Goal: Transaction & Acquisition: Subscribe to service/newsletter

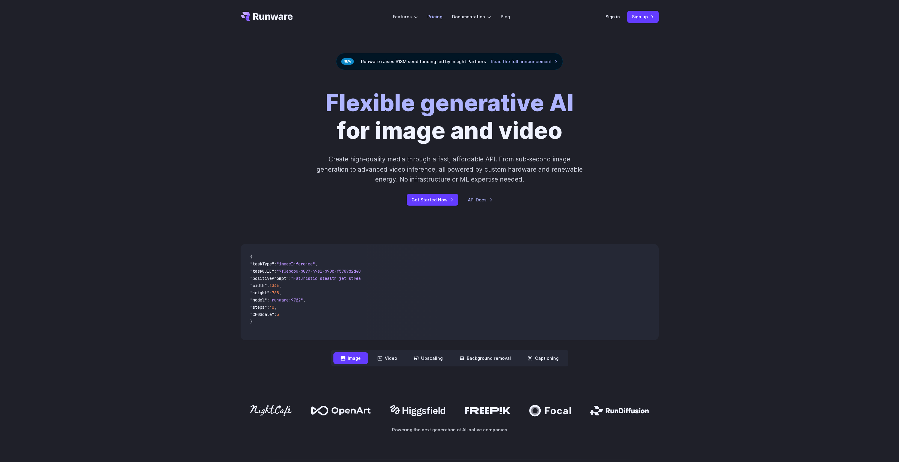
click at [438, 16] on link "Pricing" at bounding box center [435, 16] width 15 height 7
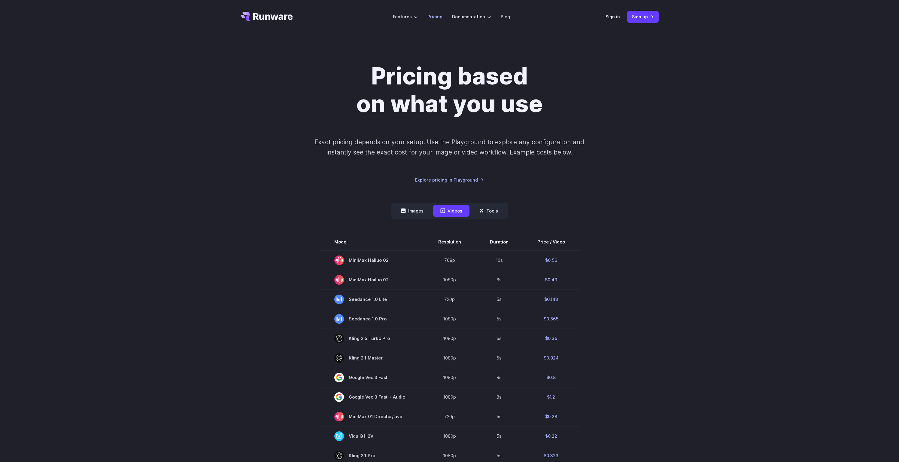
click at [435, 15] on link "Pricing" at bounding box center [435, 16] width 15 height 7
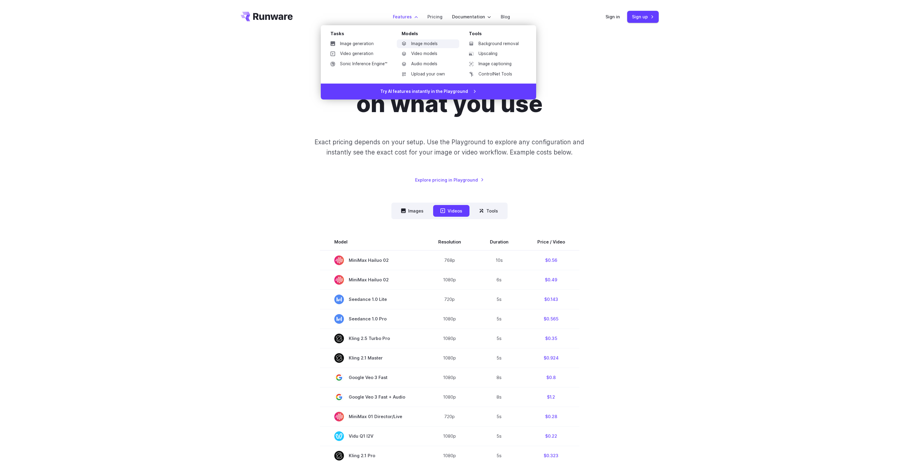
click at [407, 42] on icon at bounding box center [404, 43] width 5 height 5
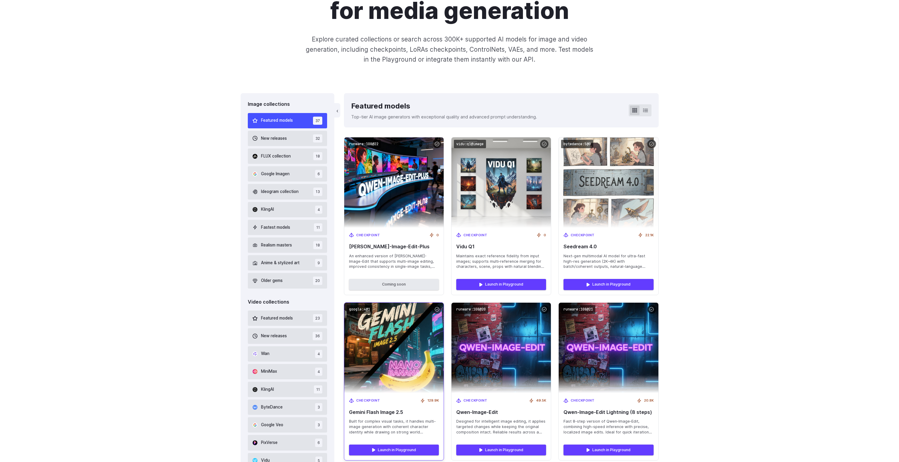
scroll to position [78, 0]
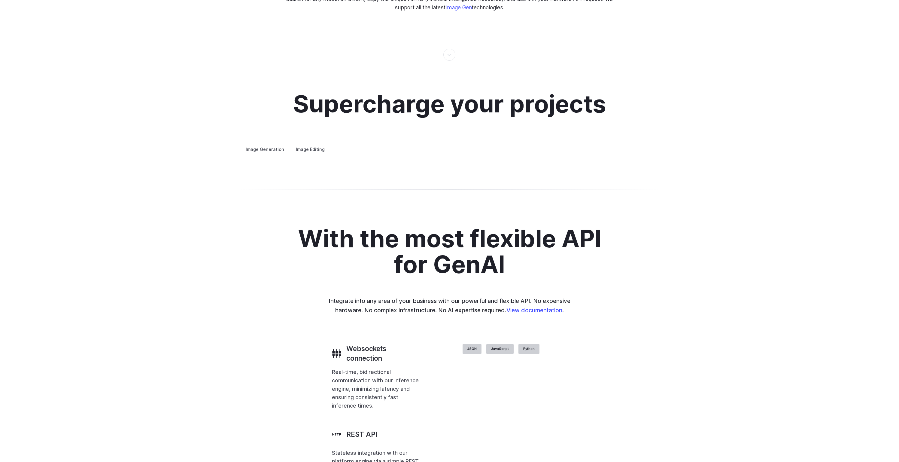
scroll to position [1079, 0]
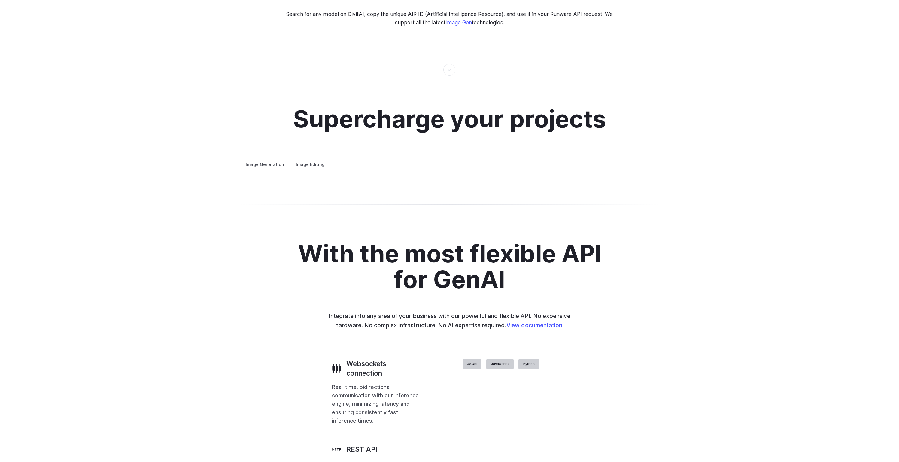
click at [0, 0] on details "Creative styling Generate fun, unique images without photo editing or graphic d…" at bounding box center [0, 0] width 0 height 0
click at [0, 0] on summary "Creative styling" at bounding box center [0, 0] width 0 height 0
click at [0, 0] on details "Architecture Visualize architectural designs with ease, from initial sketches t…" at bounding box center [0, 0] width 0 height 0
click at [0, 0] on summary "Architecture" at bounding box center [0, 0] width 0 height 0
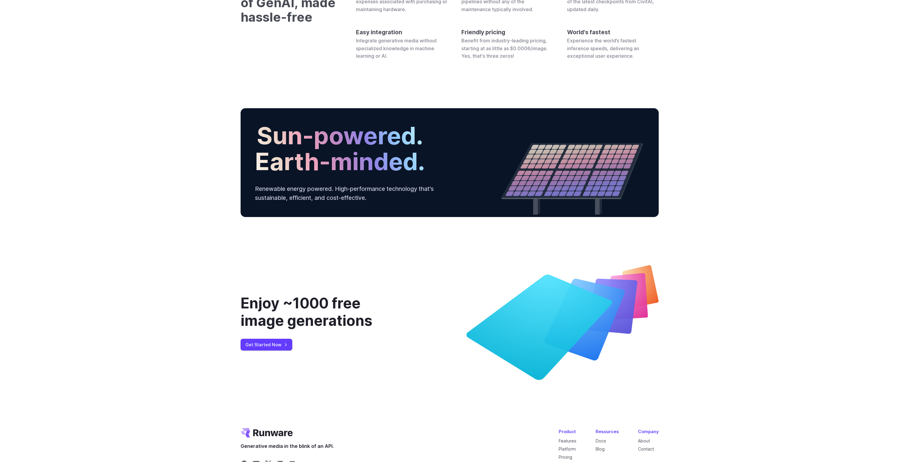
scroll to position [2153, 0]
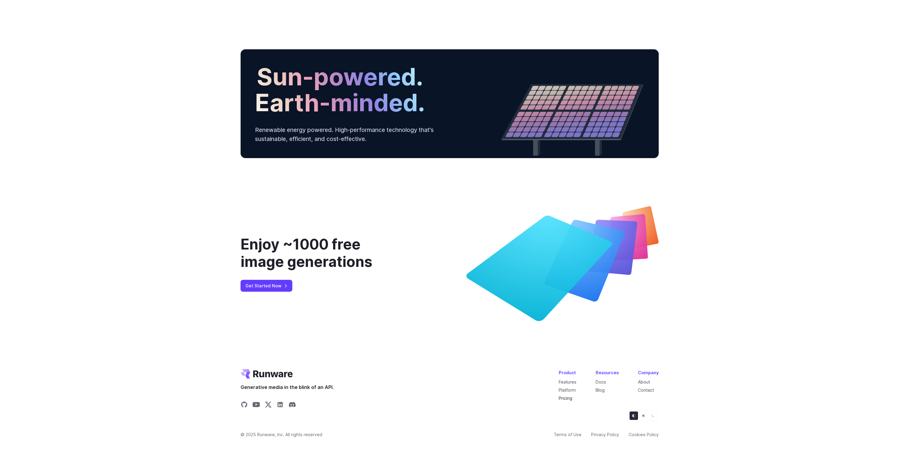
click at [570, 395] on link "Pricing" at bounding box center [566, 397] width 14 height 5
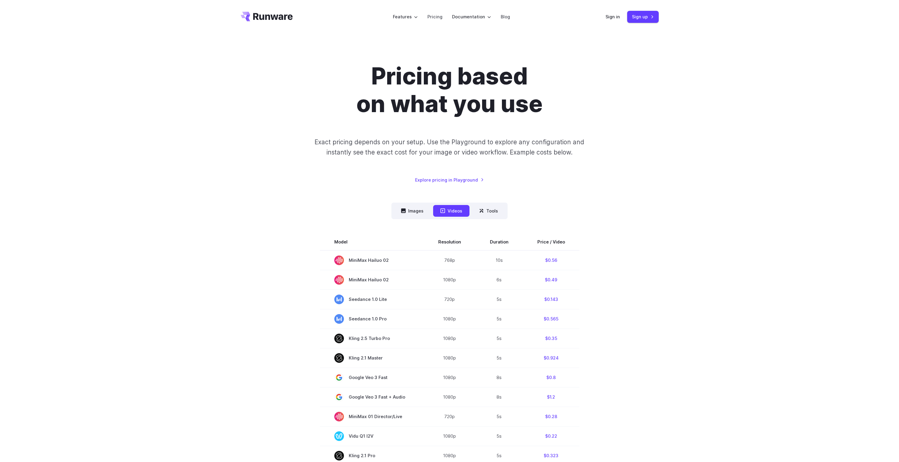
scroll to position [679, 0]
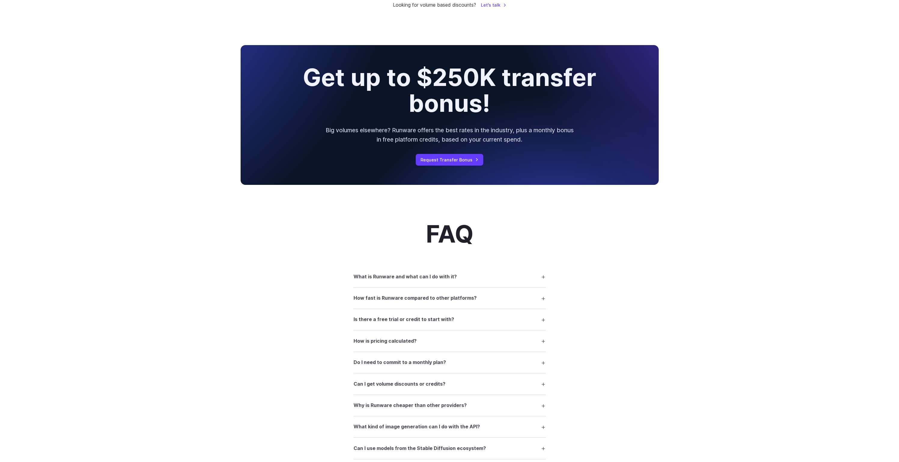
click at [414, 323] on h3 "Is there a free trial or credit to start with?" at bounding box center [404, 320] width 101 height 8
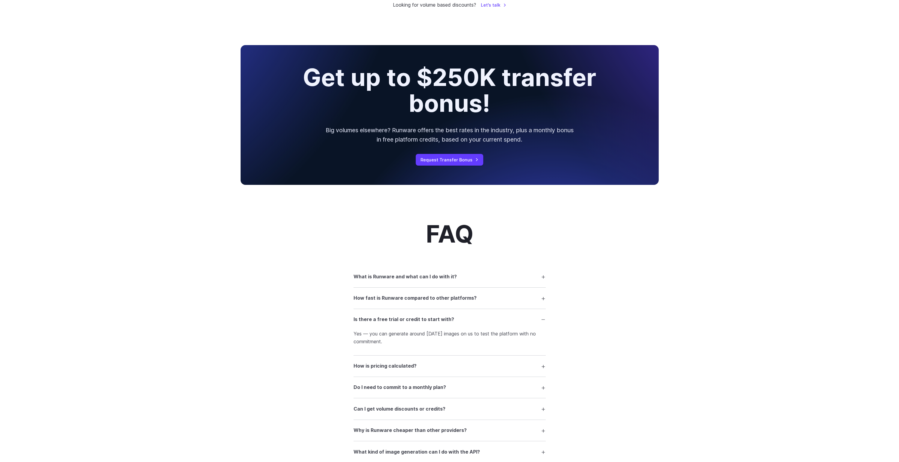
click at [388, 370] on h3 "How is pricing calculated?" at bounding box center [385, 366] width 63 height 8
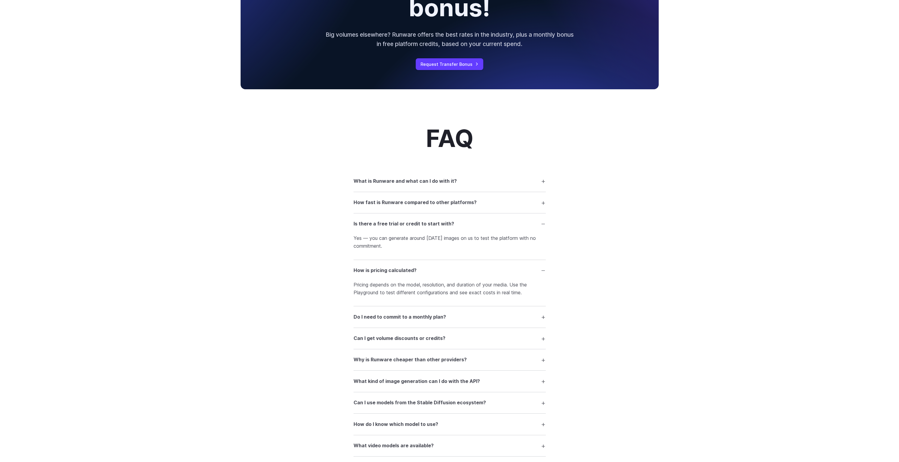
scroll to position [789, 0]
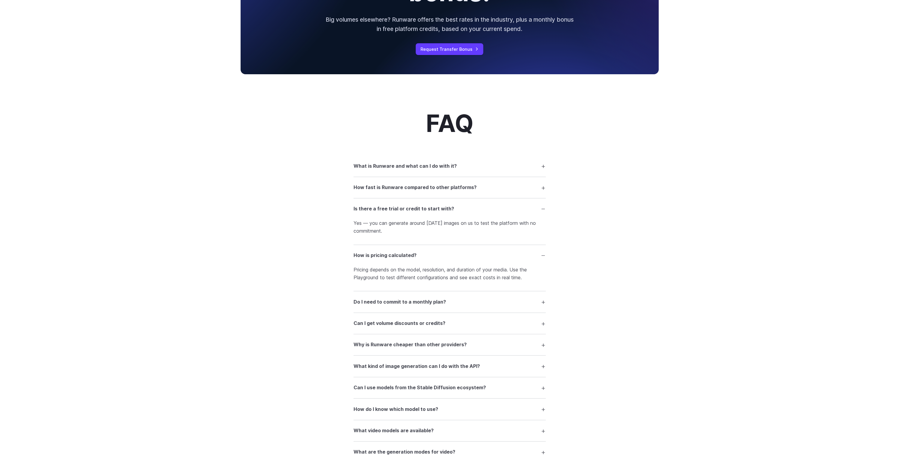
click at [395, 356] on details "Why is Runware cheaper than other providers? We’ve optimized everything — from …" at bounding box center [450, 344] width 192 height 21
click at [398, 348] on h3 "Why is Runware cheaper than other providers?" at bounding box center [410, 345] width 113 height 8
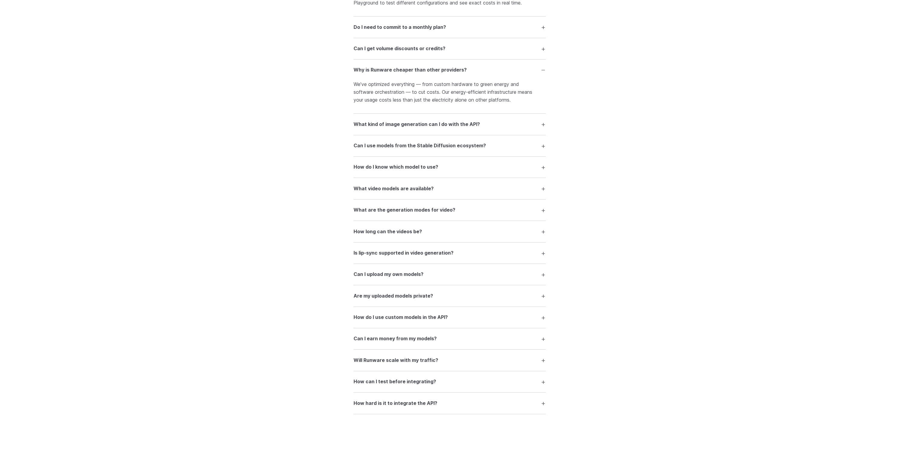
scroll to position [1102, 0]
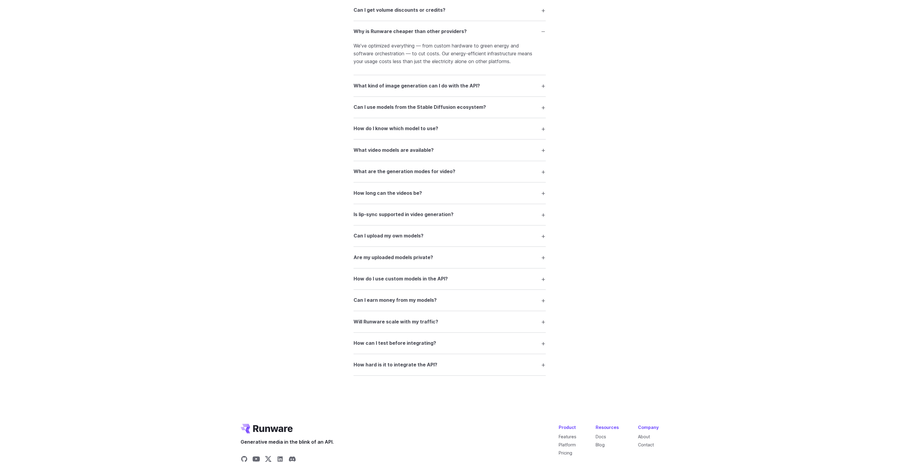
click at [446, 306] on summary "Can I earn money from my models?" at bounding box center [450, 300] width 192 height 11
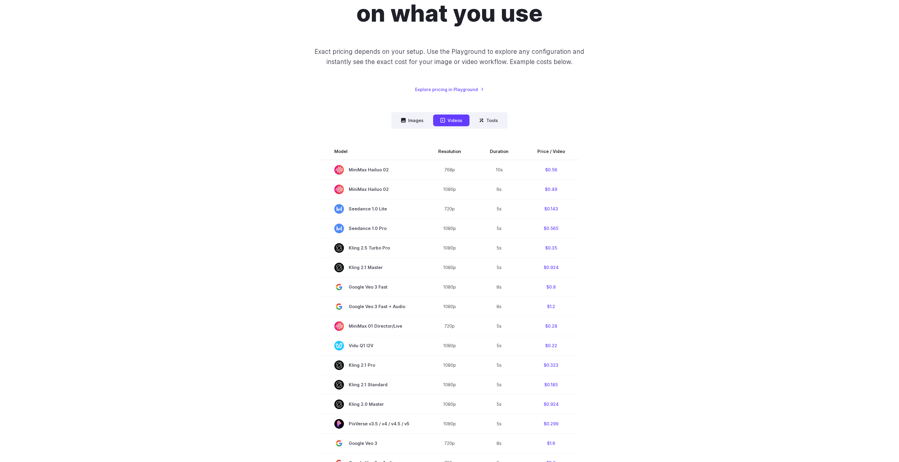
scroll to position [0, 0]
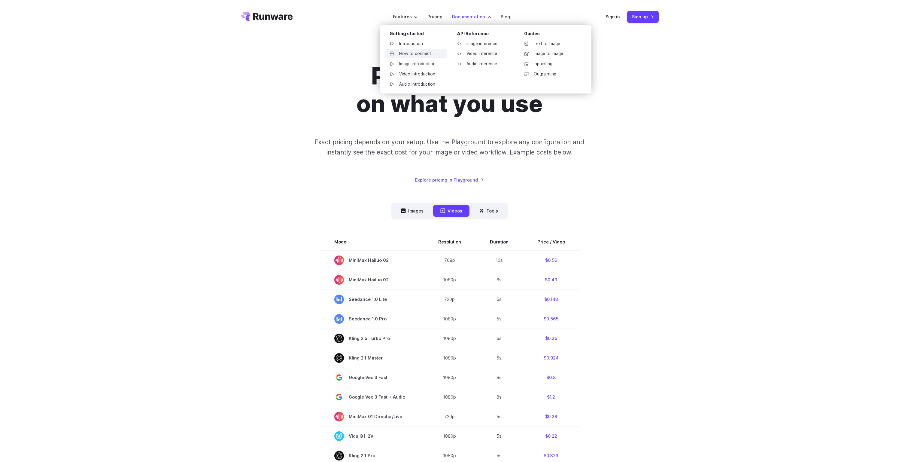
click at [420, 52] on link "How to connect" at bounding box center [416, 53] width 63 height 9
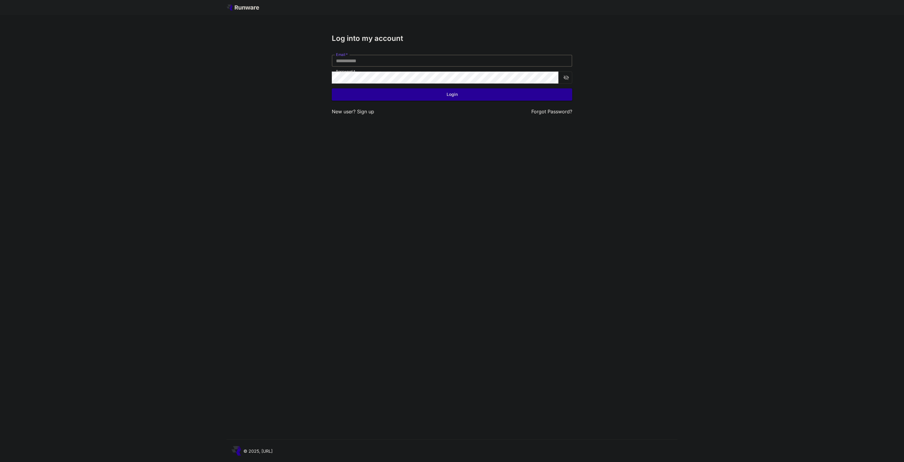
click at [418, 66] on input "Email   *" at bounding box center [452, 61] width 240 height 12
click at [397, 138] on div "Log into my account Email   * Email   * Password   * Password   * Login New use…" at bounding box center [452, 231] width 904 height 462
click at [362, 111] on p "Sign up" at bounding box center [365, 112] width 17 height 8
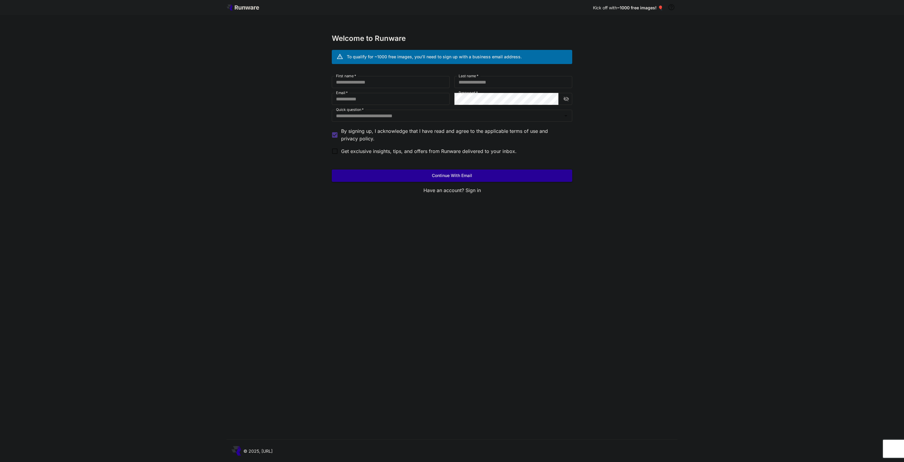
click at [630, 9] on span "~1000 free images! 🎈" at bounding box center [640, 7] width 46 height 5
